Goal: Information Seeking & Learning: Learn about a topic

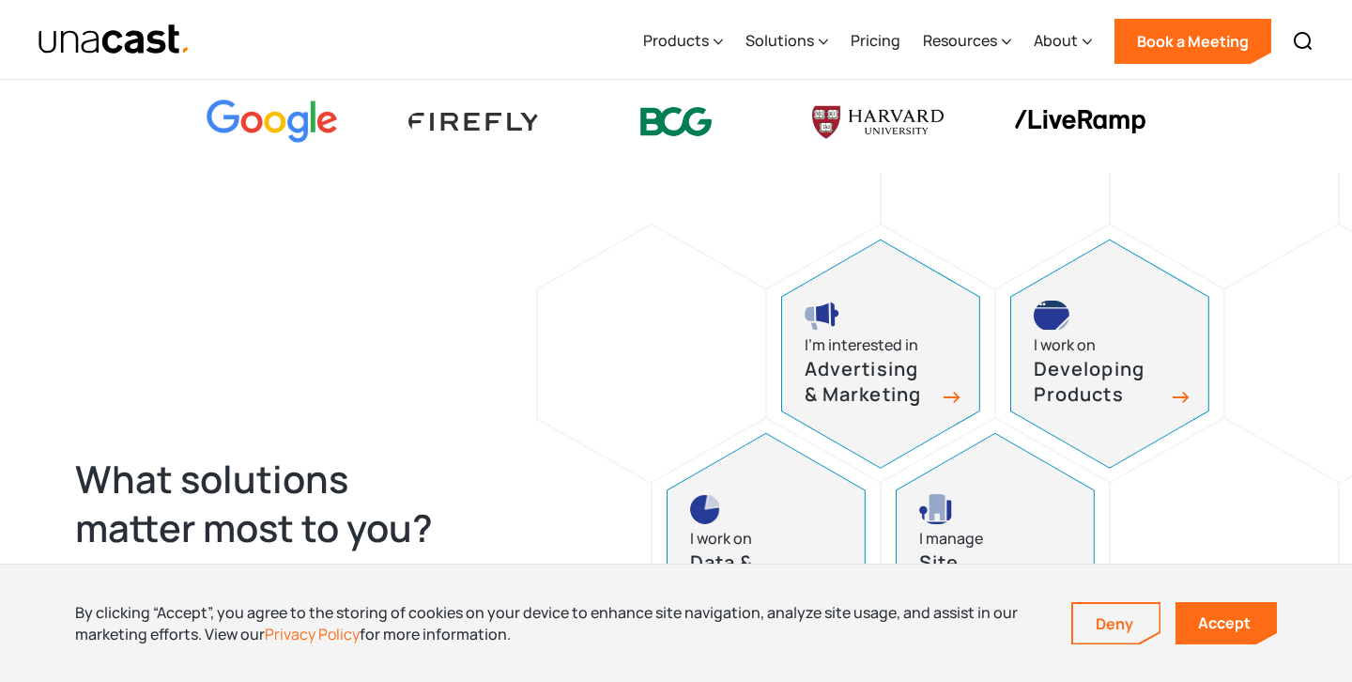
scroll to position [626, 0]
click at [684, 35] on div "Products" at bounding box center [676, 40] width 66 height 23
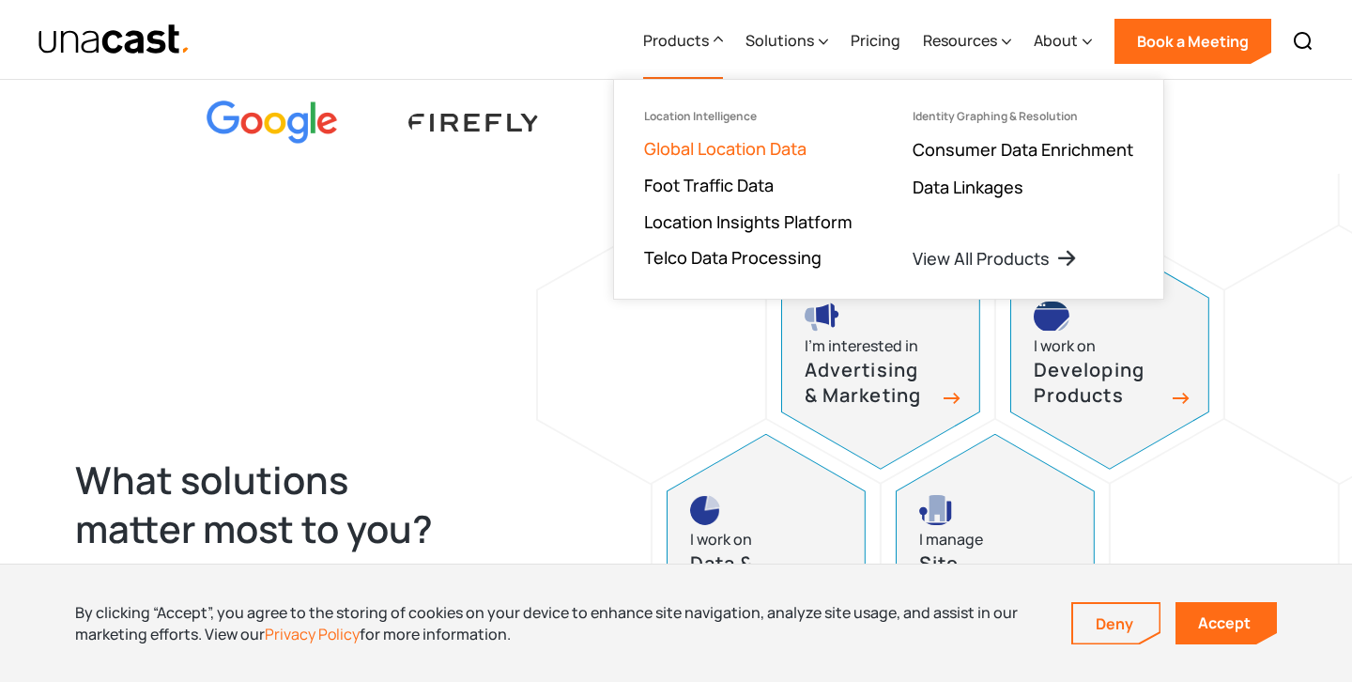
click at [735, 139] on link "Global Location Data" at bounding box center [725, 148] width 162 height 23
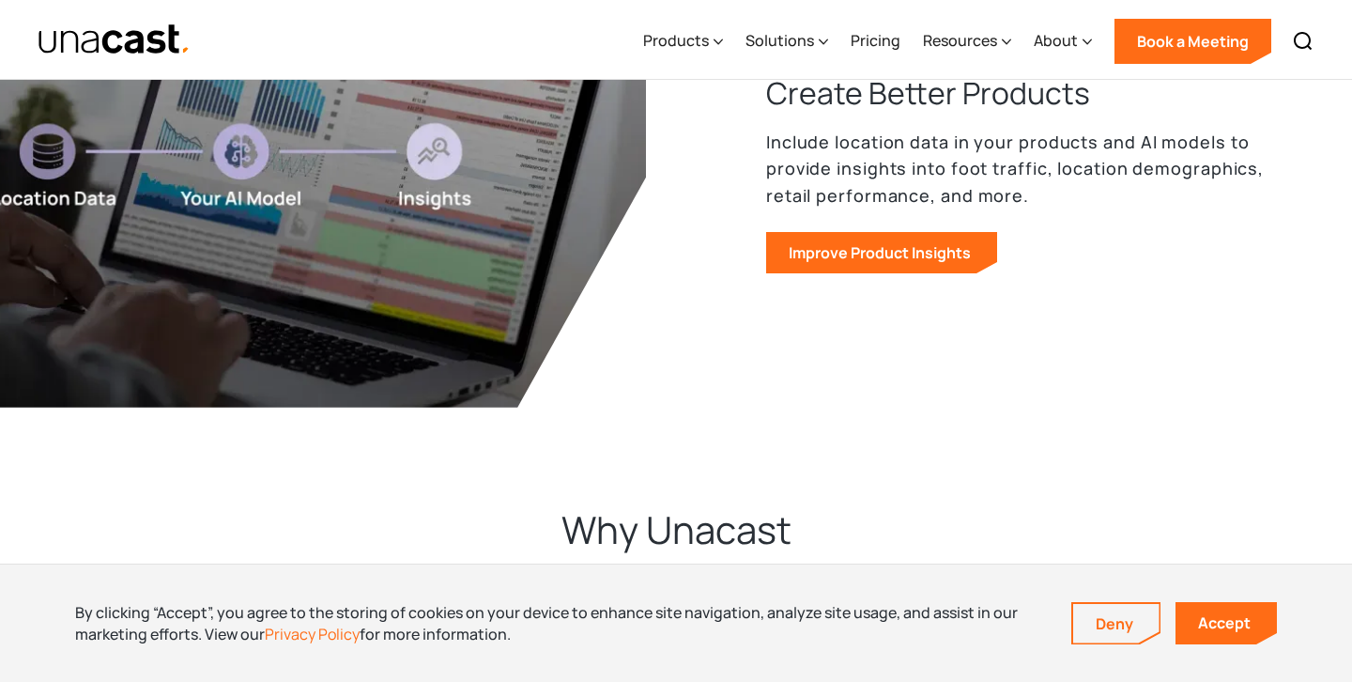
scroll to position [3044, 0]
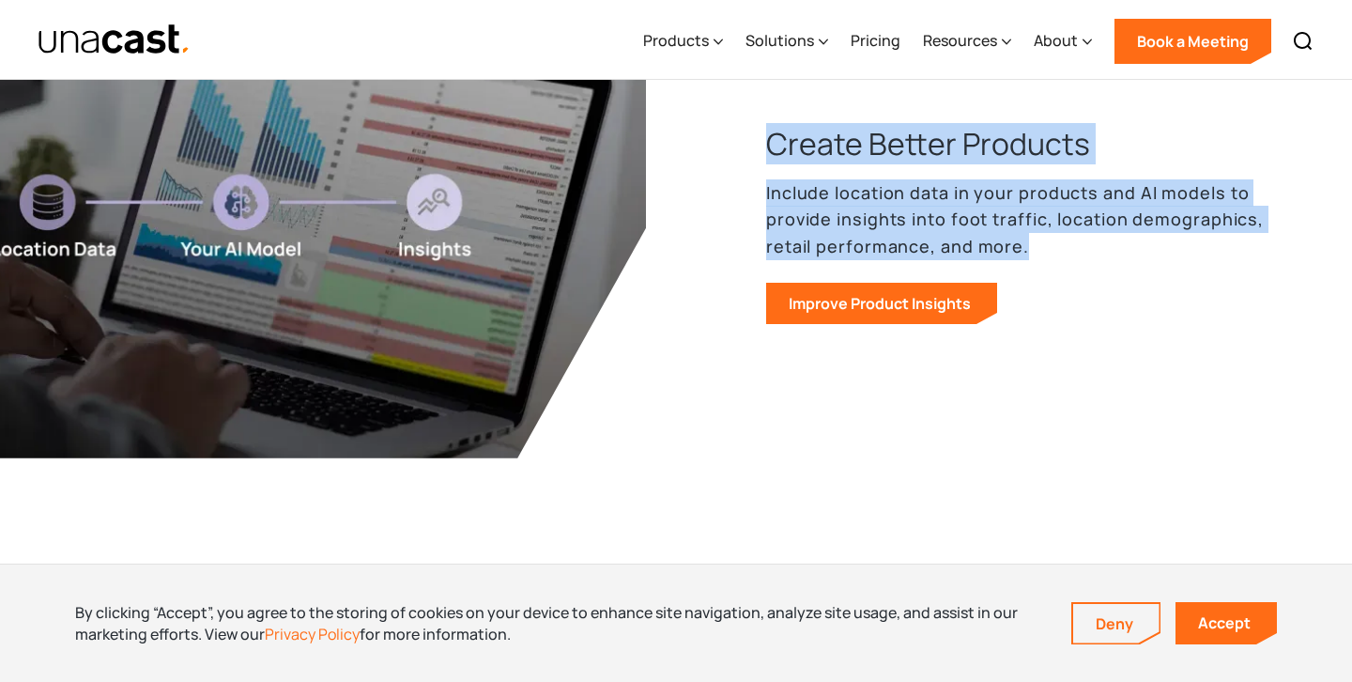
drag, startPoint x: 759, startPoint y: 147, endPoint x: 1082, endPoint y: 254, distance: 340.2
click at [1082, 254] on div "Create Better Products Include location data in your products and AI models to …" at bounding box center [991, 224] width 571 height 202
click at [1082, 254] on p "Include location data in your products and AI models to provide insights into f…" at bounding box center [1021, 219] width 511 height 81
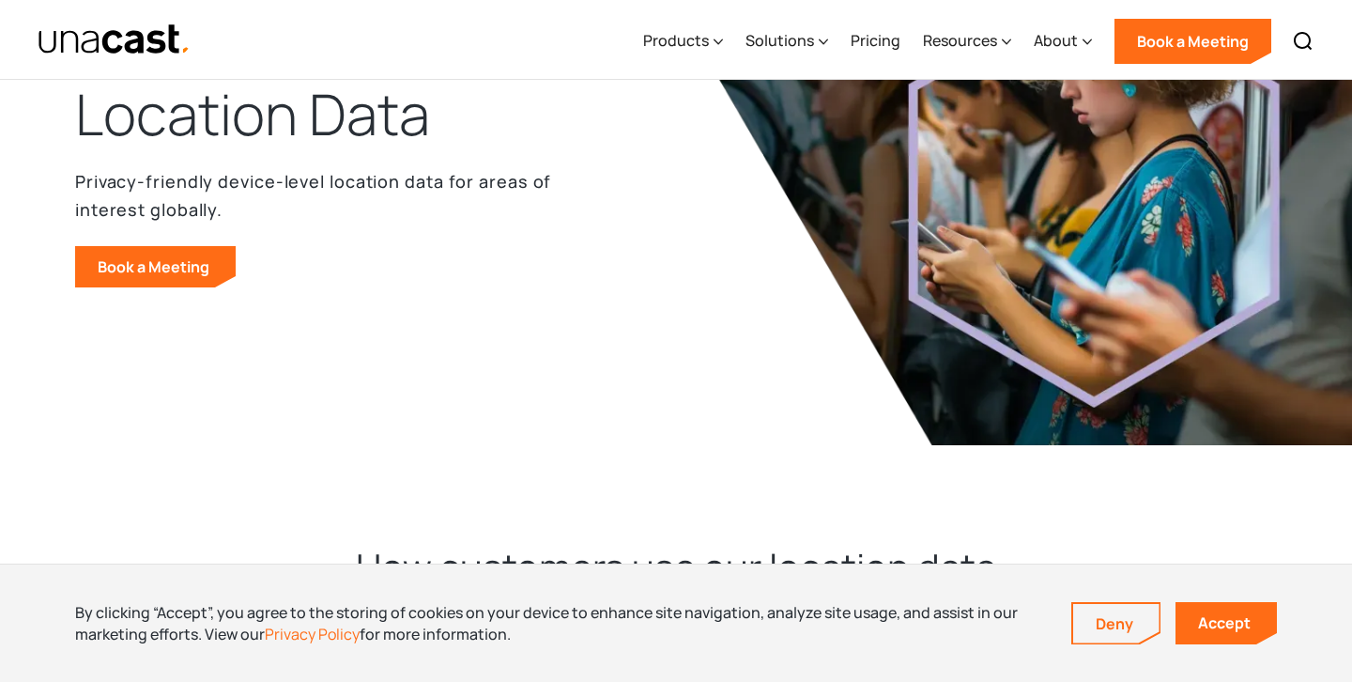
scroll to position [0, 0]
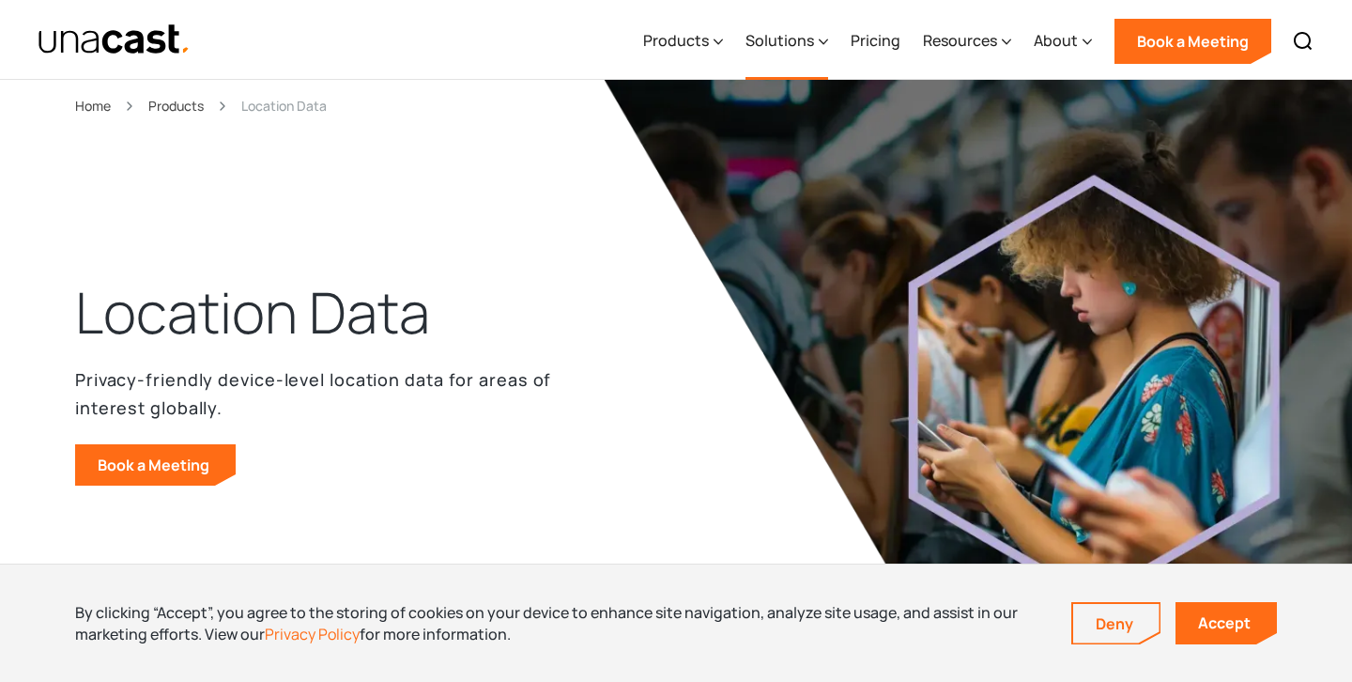
click at [786, 45] on div "Solutions" at bounding box center [779, 40] width 69 height 23
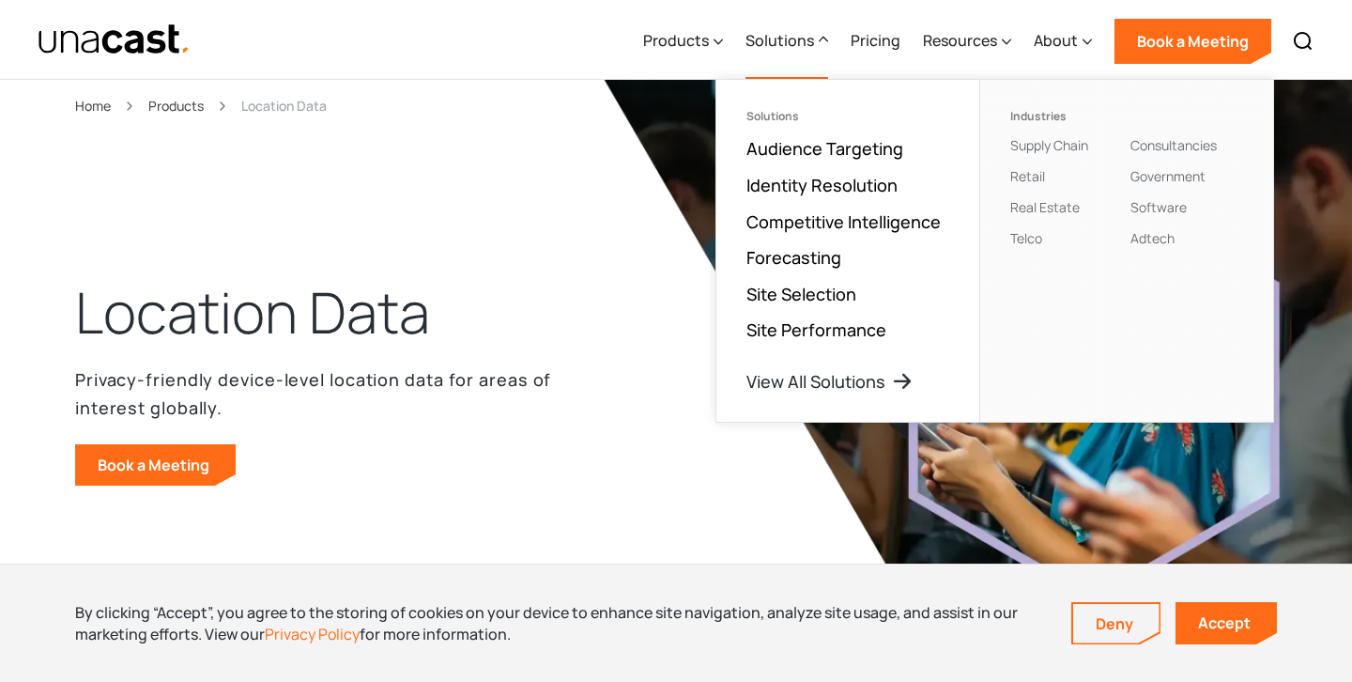
click at [136, 43] on img "home" at bounding box center [114, 39] width 153 height 33
